Goal: Navigation & Orientation: Find specific page/section

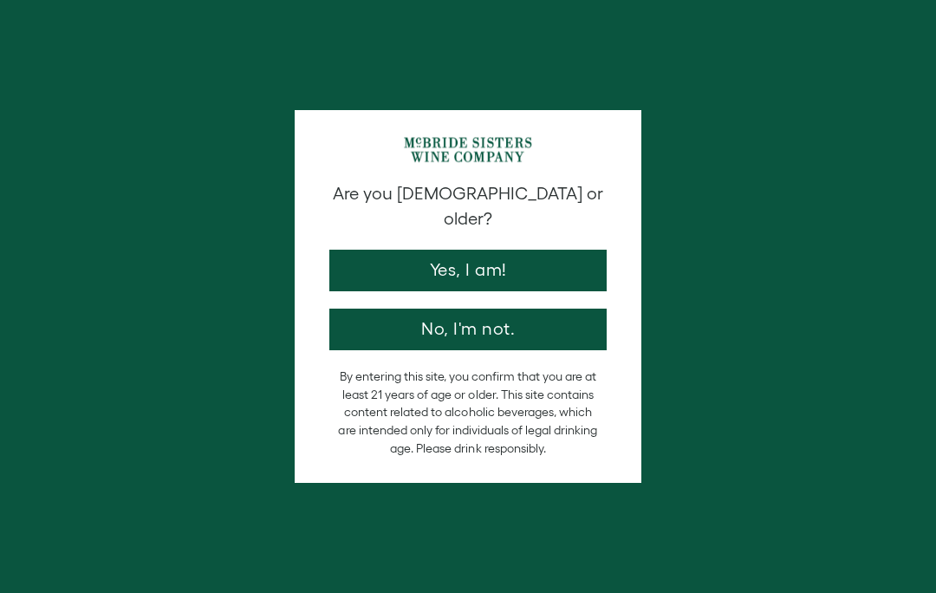
click at [531, 259] on button "Yes, I am!" at bounding box center [467, 271] width 277 height 42
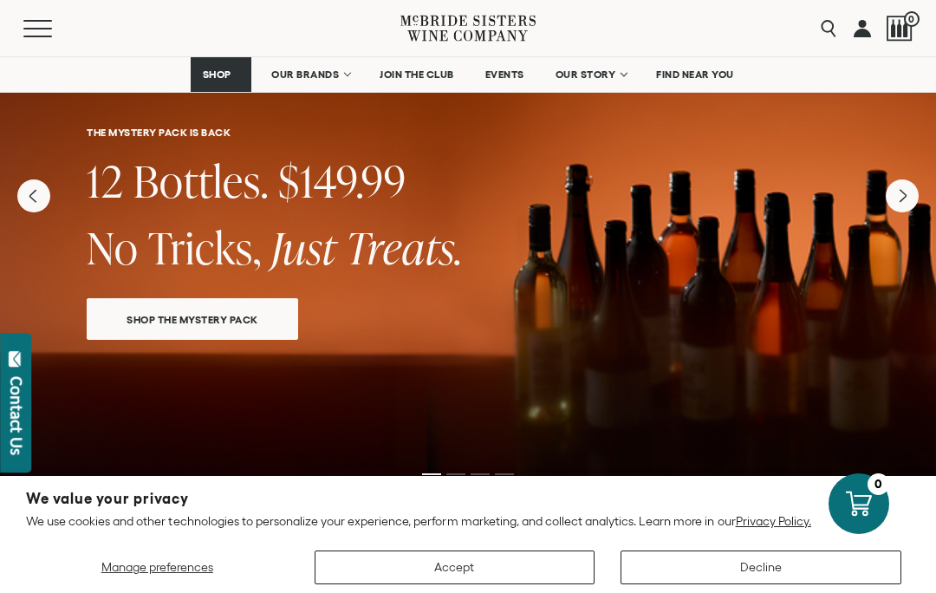
click at [311, 68] on span "OUR BRANDS" at bounding box center [305, 74] width 68 height 12
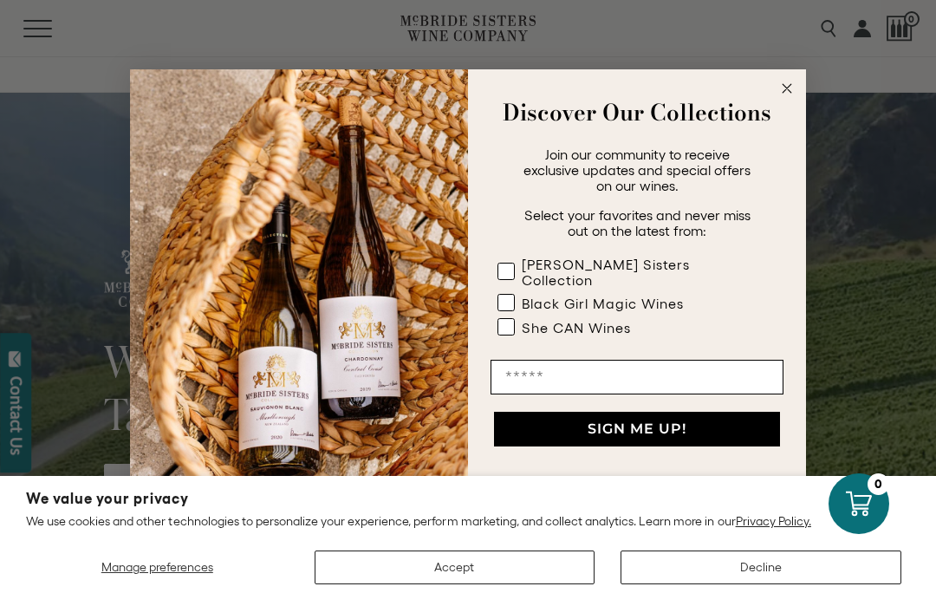
click at [777, 97] on icon "Close dialog" at bounding box center [786, 88] width 21 height 21
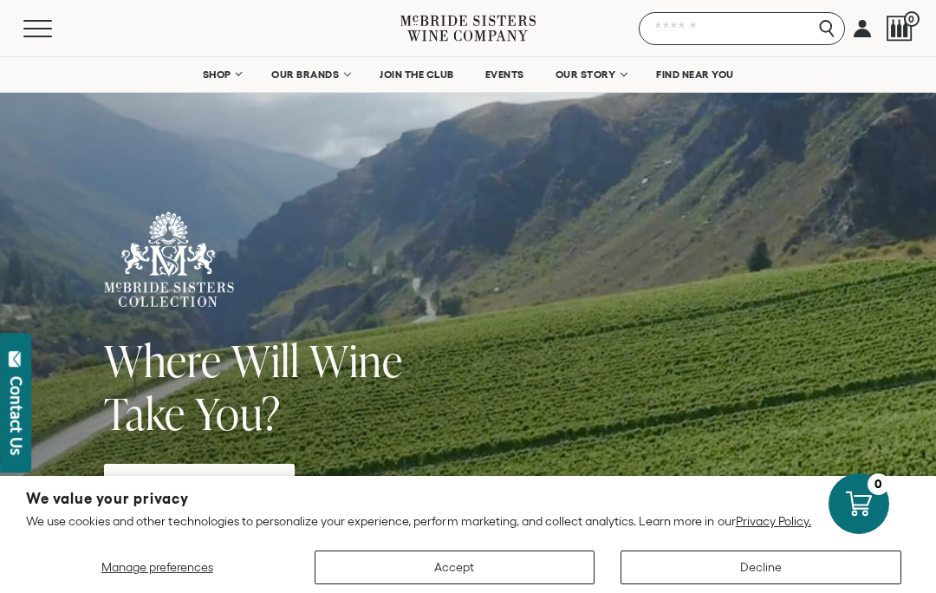
click at [821, 28] on input "Search" at bounding box center [742, 28] width 206 height 33
click at [763, 32] on input "Search" at bounding box center [742, 28] width 206 height 33
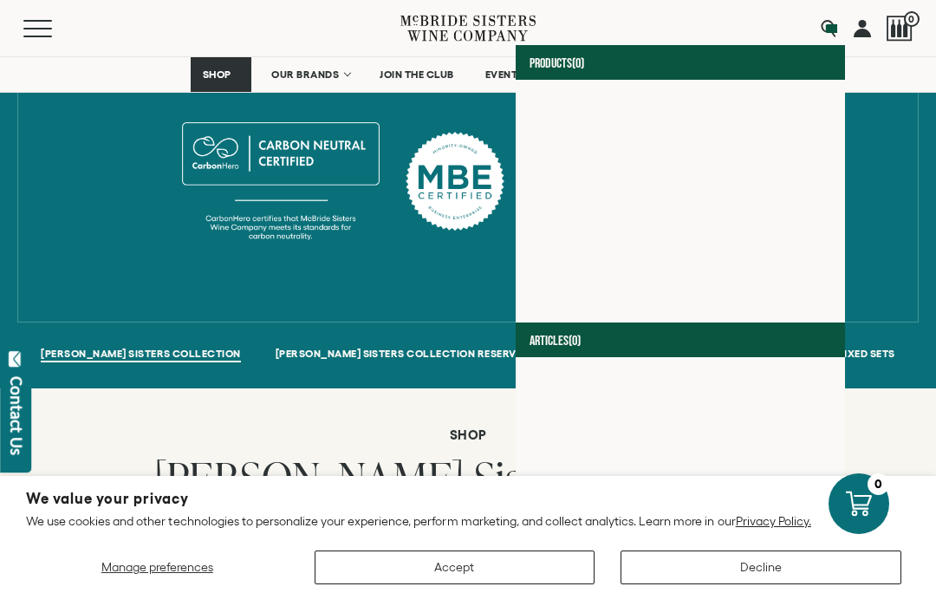
scroll to position [990, 0]
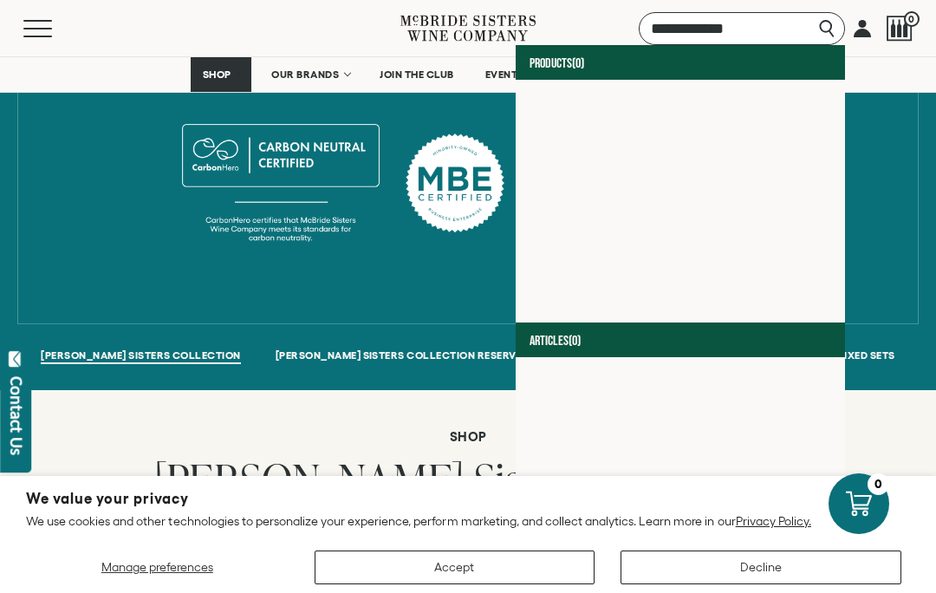
type input "**********"
click at [903, 231] on div "where will wine take you Two Sisters, Two Hemispheres, One Shared Passion With …" at bounding box center [468, 37] width 910 height 451
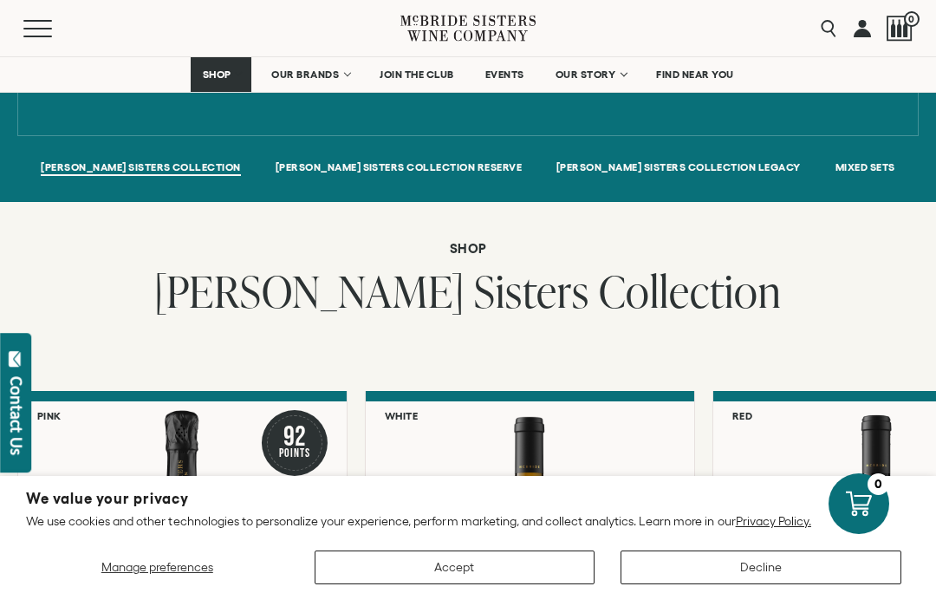
scroll to position [1179, 0]
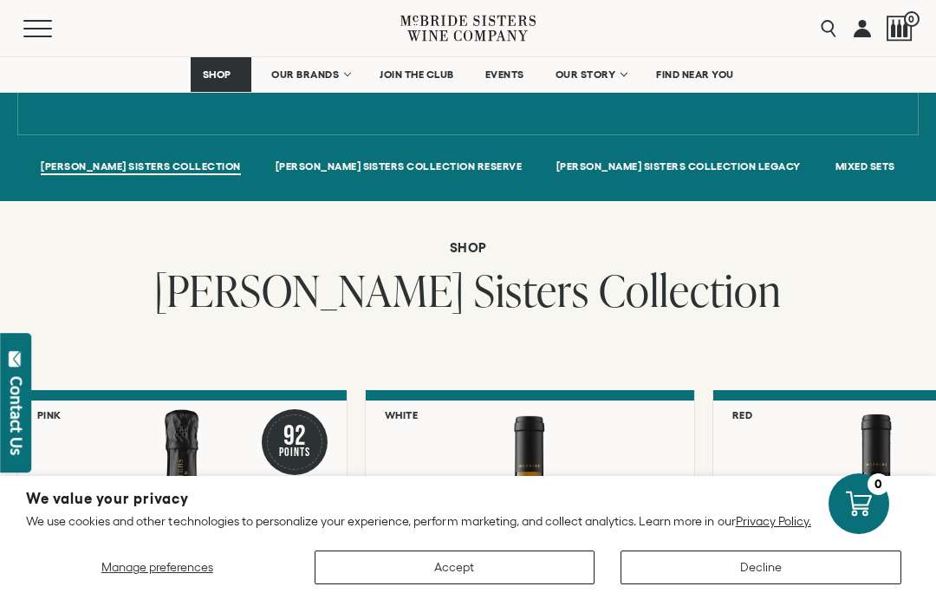
click at [709, 70] on span "FIND NEAR YOU" at bounding box center [695, 74] width 78 height 12
click at [601, 76] on span "OUR STORY" at bounding box center [585, 74] width 61 height 12
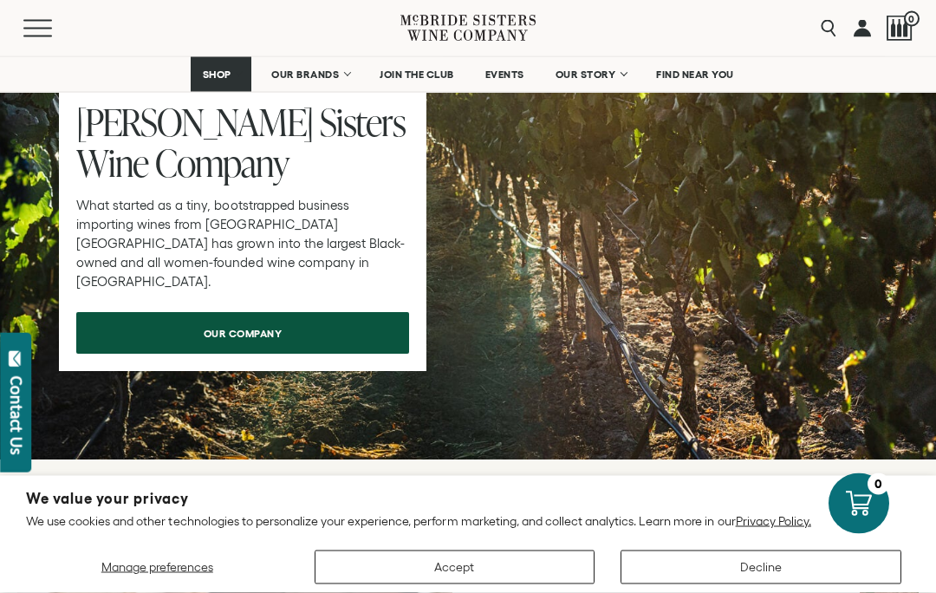
scroll to position [8298, 0]
